Goal: Information Seeking & Learning: Learn about a topic

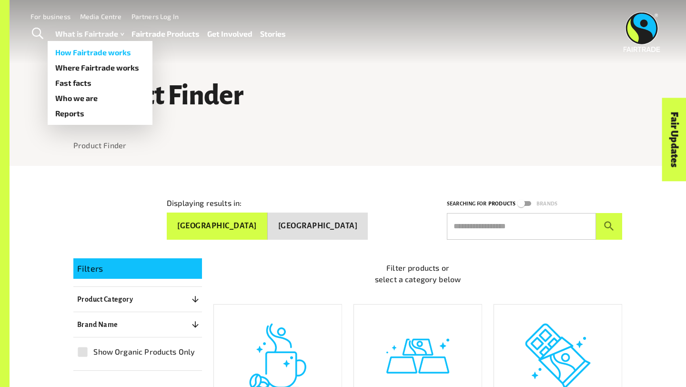
click at [77, 51] on link "How Fairtrade works" at bounding box center [100, 52] width 105 height 15
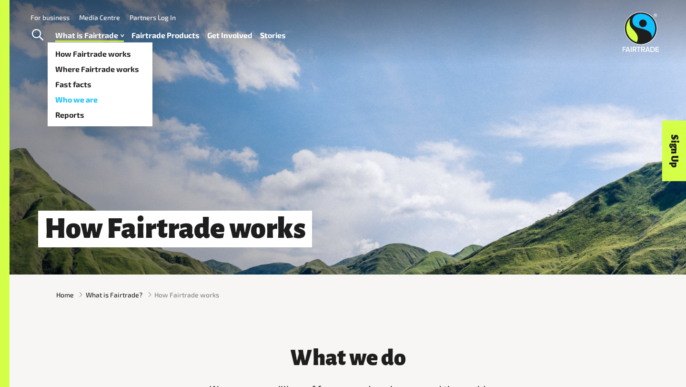
click at [82, 97] on link "Who we are" at bounding box center [100, 99] width 105 height 15
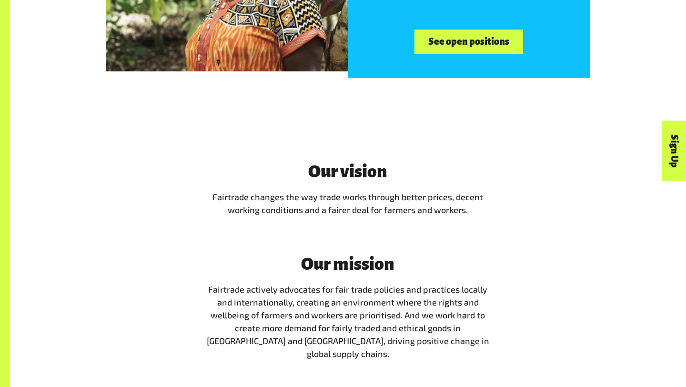
scroll to position [1650, 0]
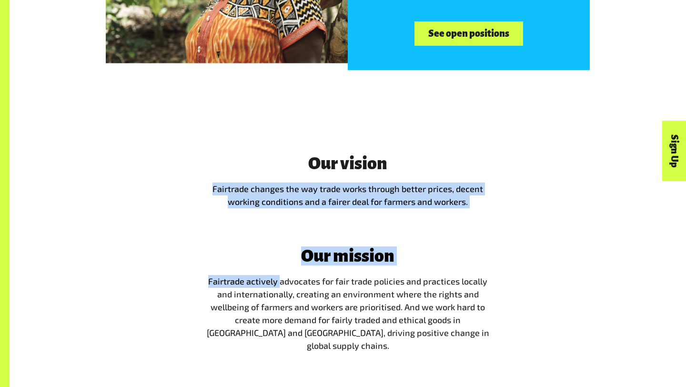
drag, startPoint x: 279, startPoint y: 241, endPoint x: 458, endPoint y: 303, distance: 188.9
click at [458, 303] on div "Our vision Fairtrade changes the way trade works through better prices, decent …" at bounding box center [347, 257] width 297 height 206
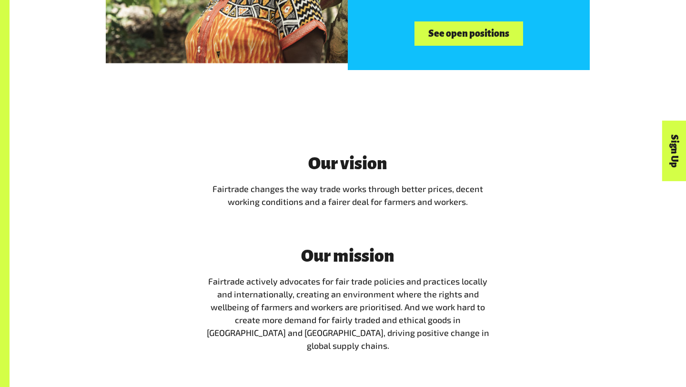
click at [424, 278] on span "Fairtrade actively advocates for fair trade policies and practices locally and …" at bounding box center [348, 313] width 282 height 75
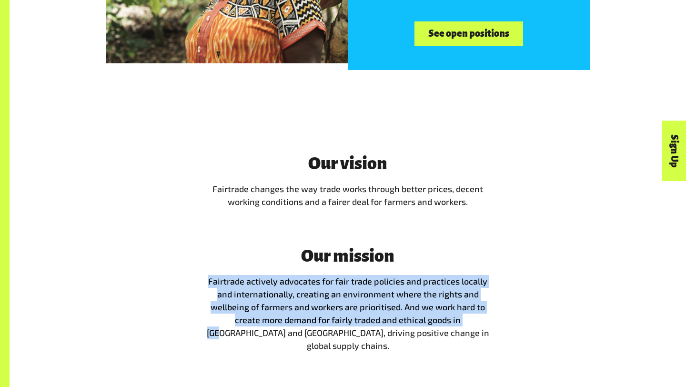
drag, startPoint x: 208, startPoint y: 239, endPoint x: 443, endPoint y: 282, distance: 238.8
click at [444, 281] on p "Fairtrade actively advocates for fair trade policies and practices locally and …" at bounding box center [348, 313] width 286 height 77
